Goal: Find specific page/section: Find specific page/section

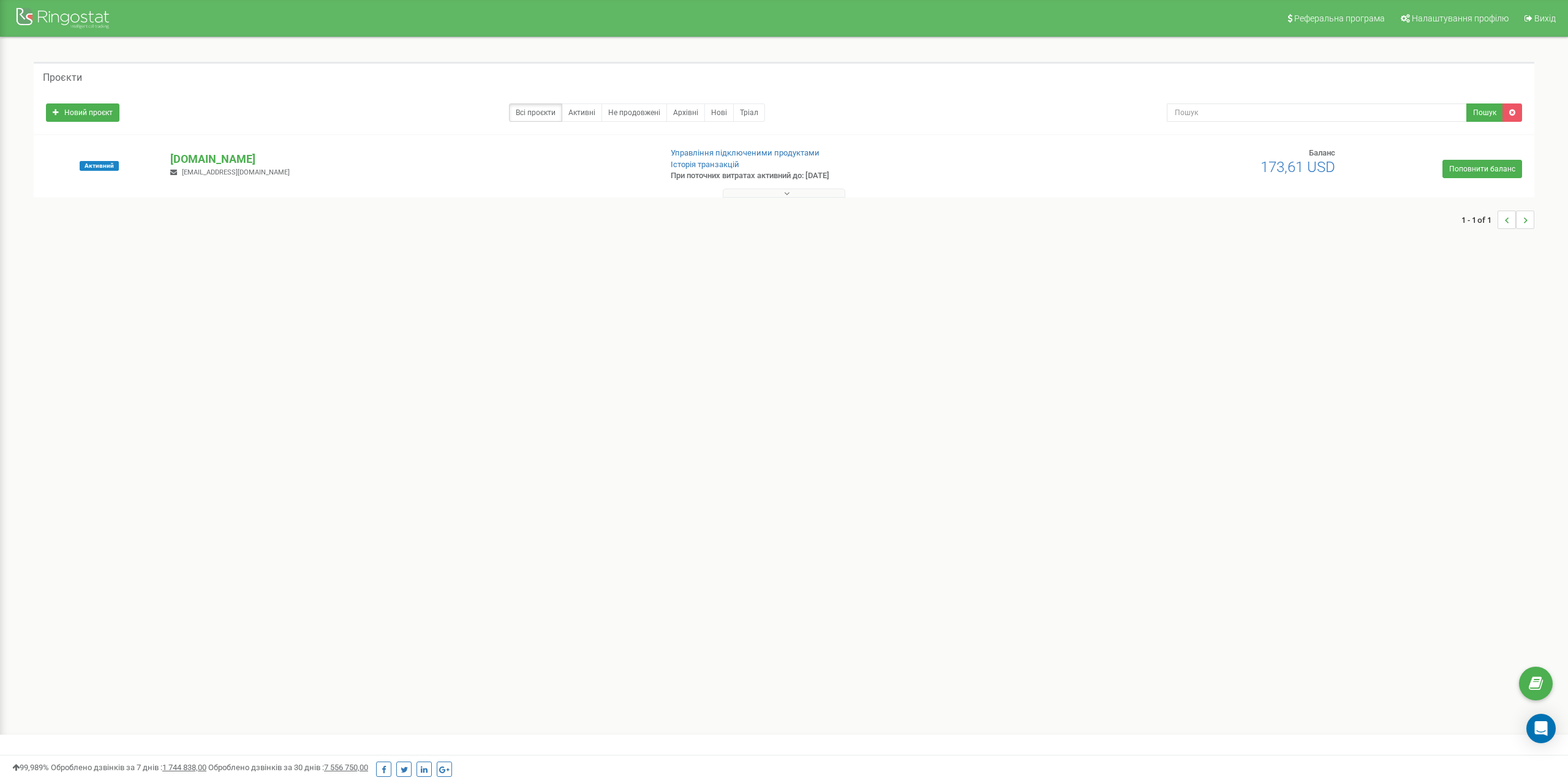
click at [786, 195] on icon at bounding box center [787, 193] width 6 height 8
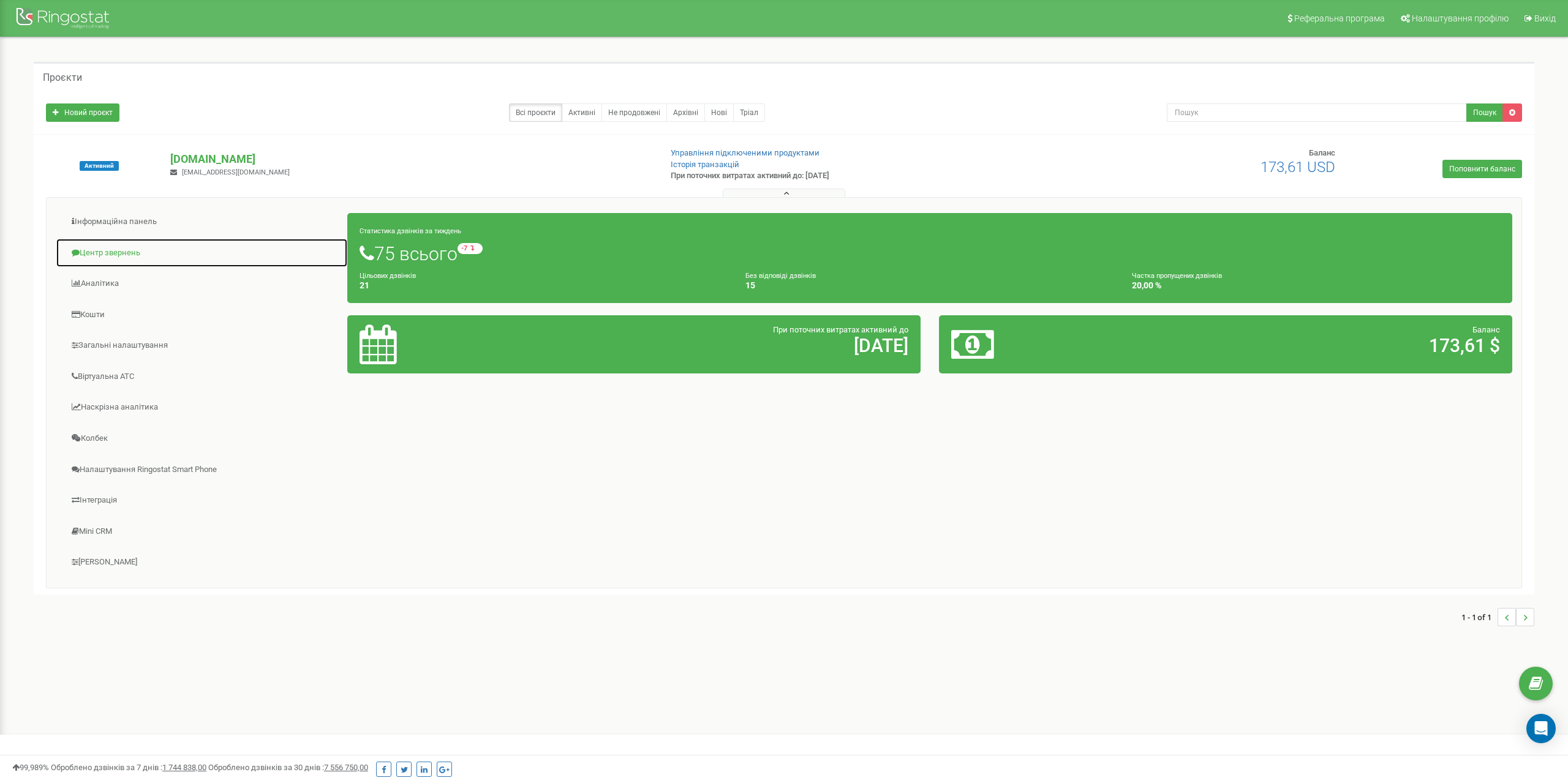
click at [96, 251] on link "Центр звернень" at bounding box center [201, 253] width 292 height 30
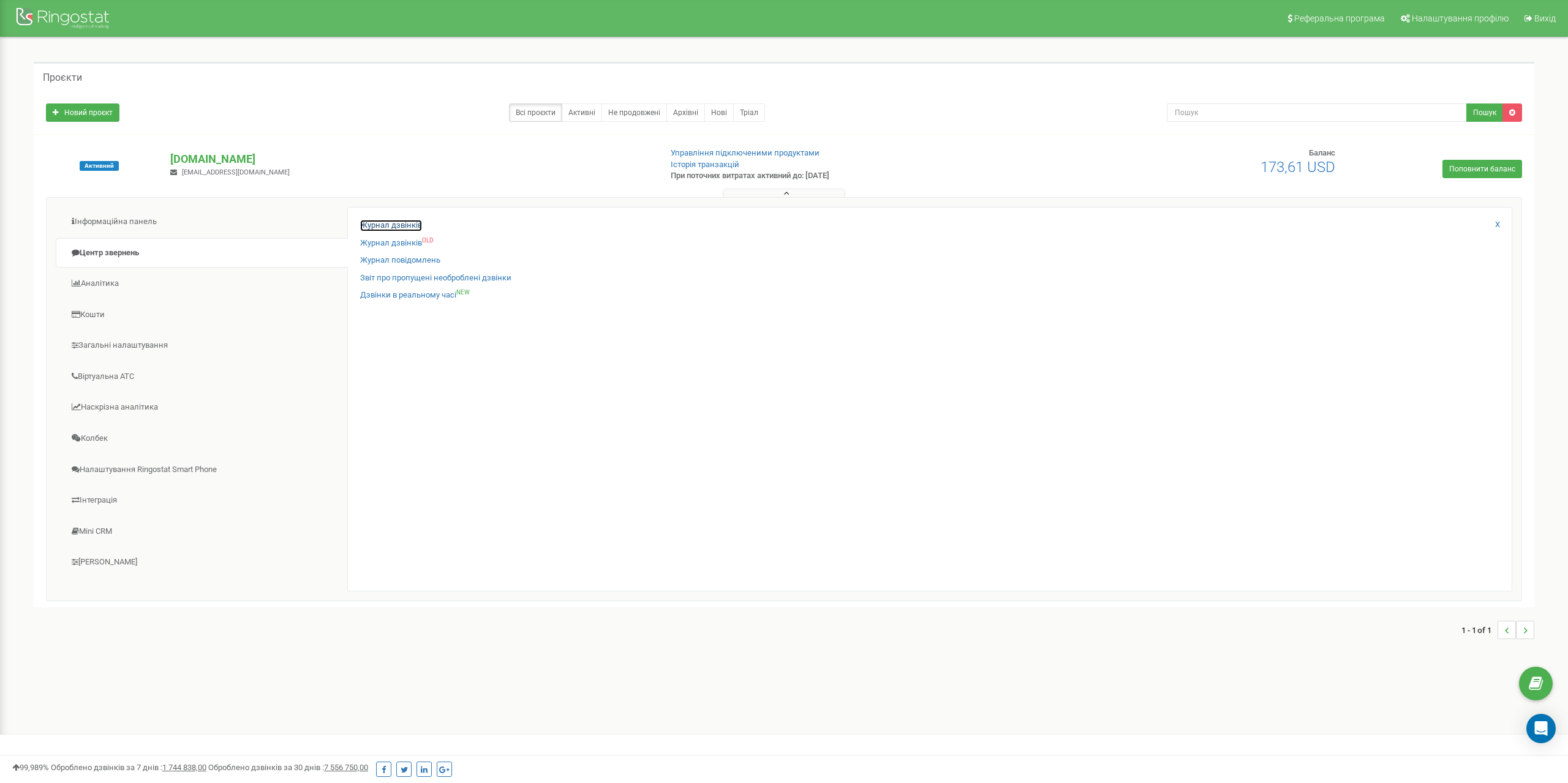
click at [412, 227] on link "Журнал дзвінків" at bounding box center [390, 225] width 62 height 12
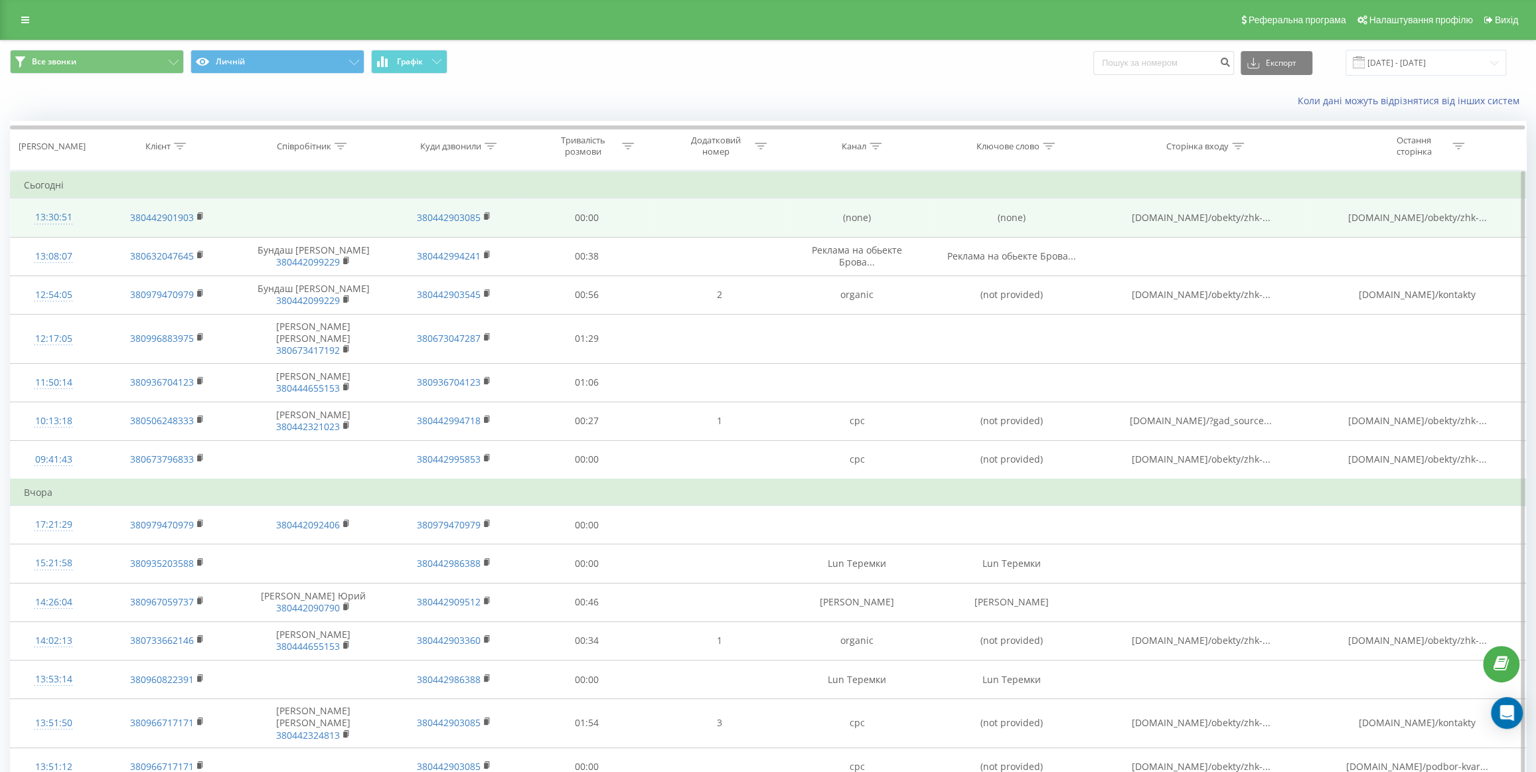
click at [1228, 214] on span "[DOMAIN_NAME]/obekty/zhk-..." at bounding box center [1200, 217] width 139 height 13
